Goal: Find specific page/section: Find specific page/section

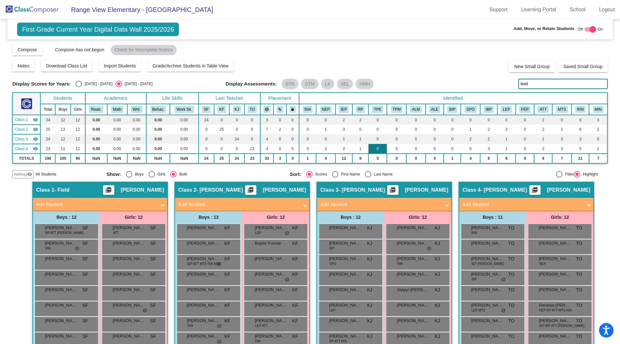
scroll to position [90, 0]
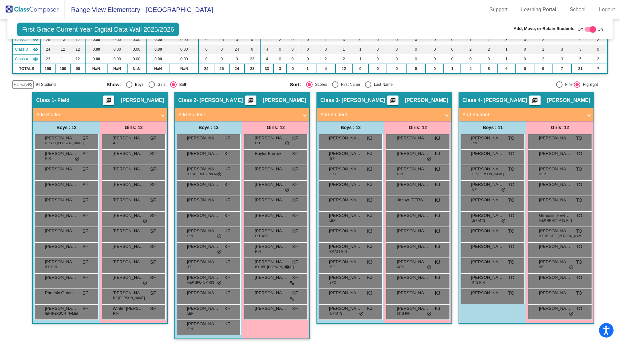
click at [26, 6] on img at bounding box center [32, 9] width 65 height 19
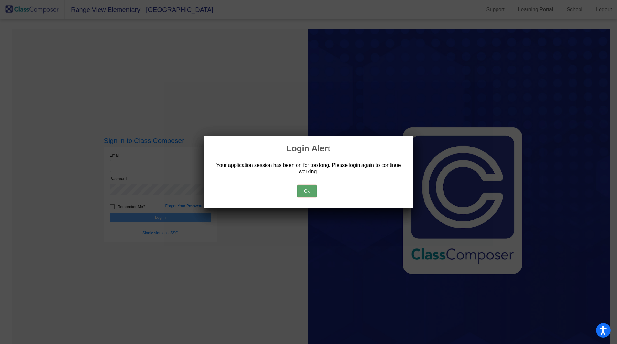
type input "[PERSON_NAME][EMAIL_ADDRESS][PERSON_NAME][DOMAIN_NAME]"
click at [310, 197] on button "Ok" at bounding box center [306, 191] width 19 height 13
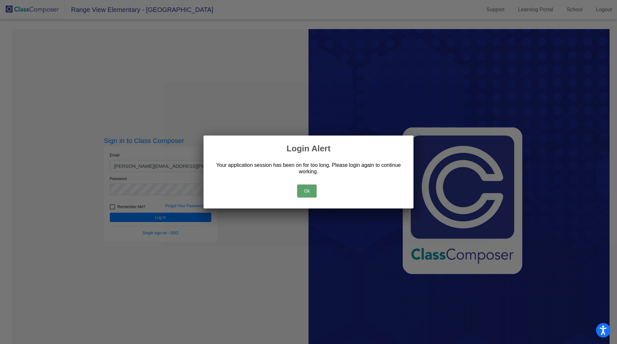
click at [307, 187] on button "Ok" at bounding box center [306, 191] width 19 height 13
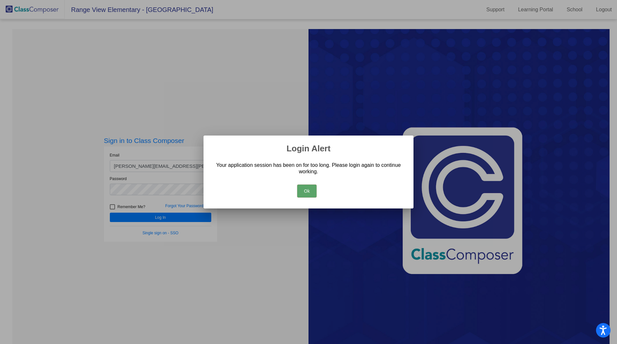
click at [306, 193] on button "Ok" at bounding box center [306, 191] width 19 height 13
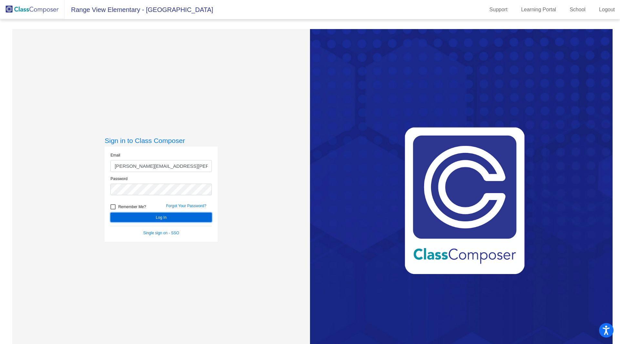
click at [154, 216] on button "Log In" at bounding box center [160, 217] width 101 height 9
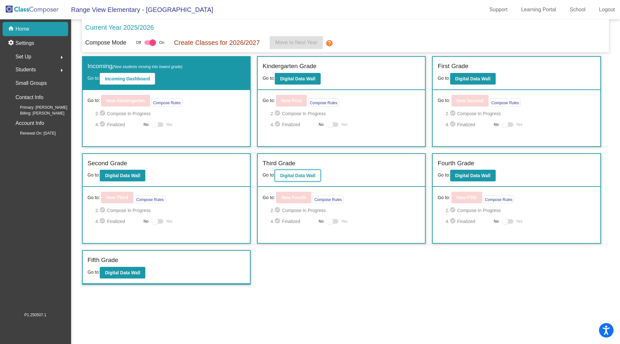
click at [297, 175] on b "Digital Data Wall" at bounding box center [297, 175] width 35 height 5
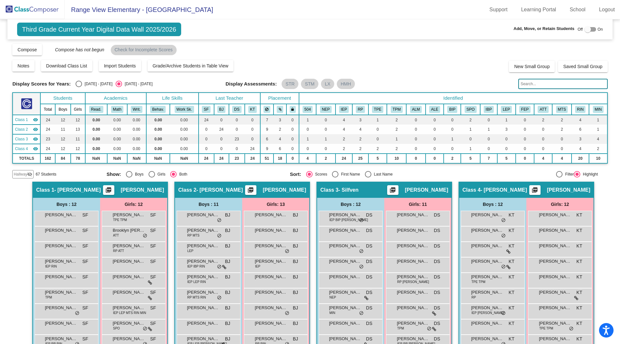
click at [538, 84] on input "text" at bounding box center [562, 84] width 89 height 10
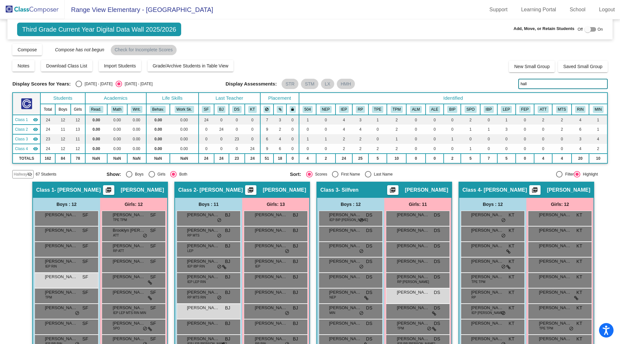
type input "hall"
click at [438, 60] on div "Notes Download Class List Import Students Grade/Archive Students in Table View …" at bounding box center [309, 65] width 595 height 13
click at [379, 57] on div "Display Scores for Years: [DATE] - [DATE] [DATE] - [DATE] Grade/Archive Student…" at bounding box center [309, 110] width 595 height 135
